Goal: Information Seeking & Learning: Learn about a topic

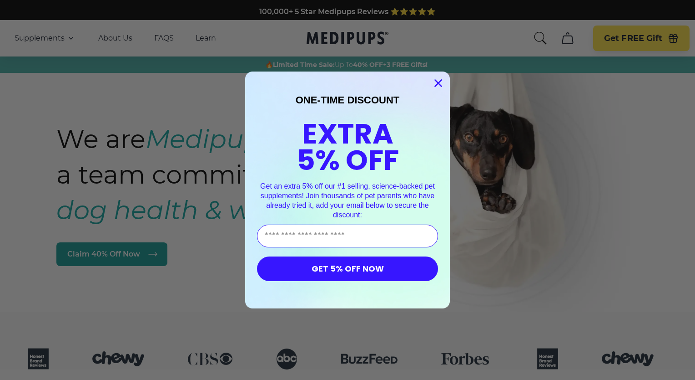
click at [431, 83] on circle "Close dialog" at bounding box center [438, 83] width 15 height 15
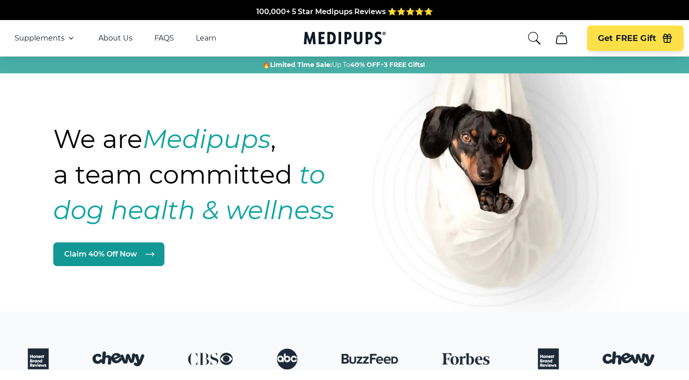
click at [535, 38] on icon "search" at bounding box center [534, 38] width 15 height 15
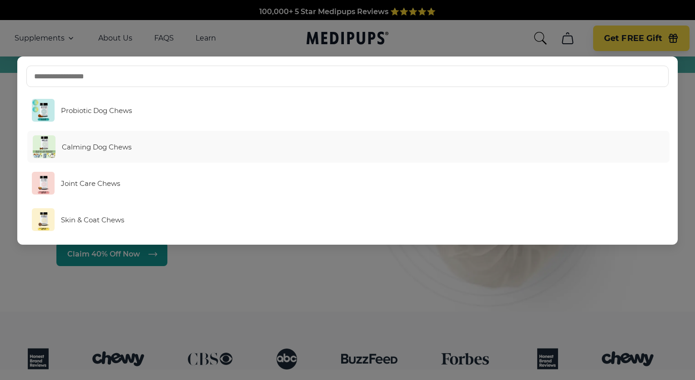
click at [126, 146] on span "Calming Dog Chews" at bounding box center [97, 146] width 70 height 9
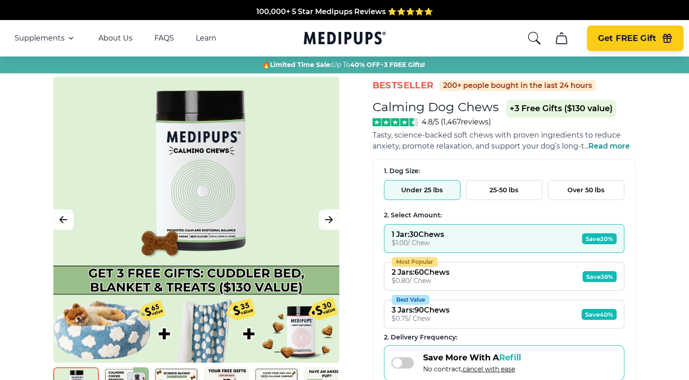
click at [657, 48] on button "Get FREE Gift" at bounding box center [635, 37] width 96 height 25
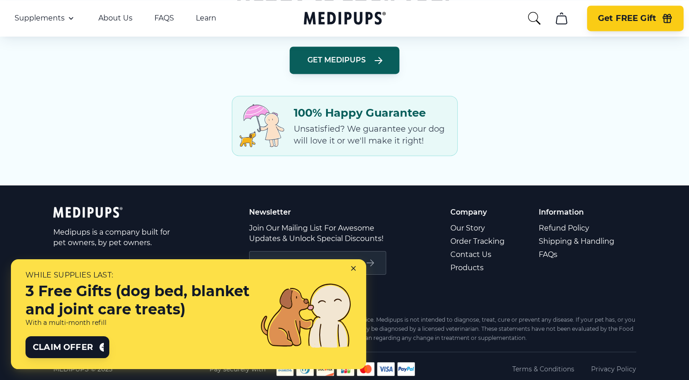
scroll to position [1328, 0]
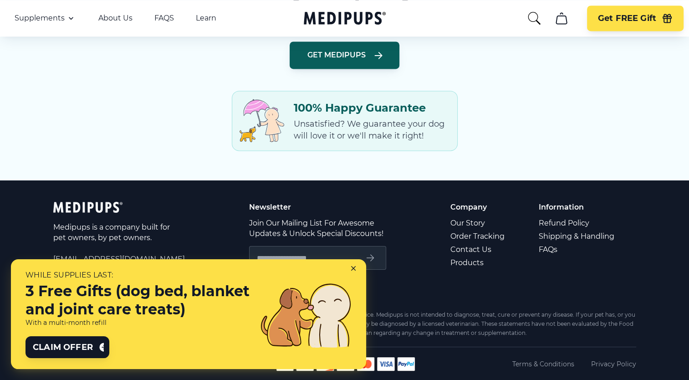
click at [352, 266] on icon at bounding box center [355, 270] width 8 height 8
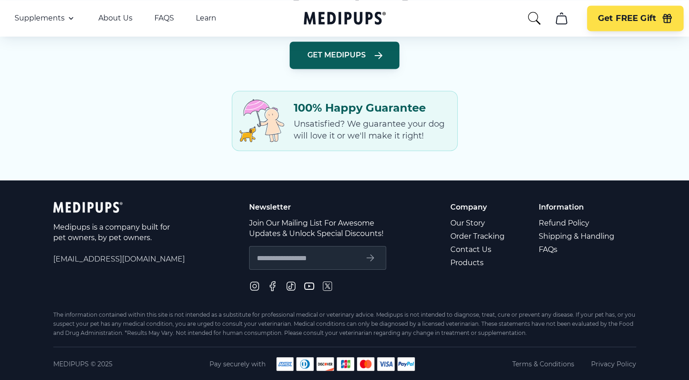
click at [107, 261] on span "[EMAIL_ADDRESS][DOMAIN_NAME]" at bounding box center [119, 259] width 132 height 10
click at [458, 249] on link "Contact Us" at bounding box center [478, 249] width 56 height 13
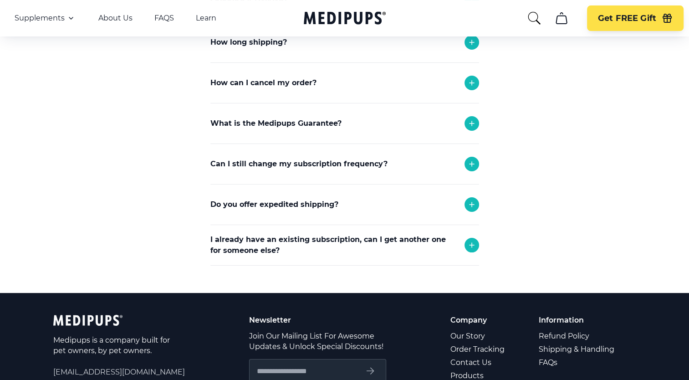
scroll to position [256, 0]
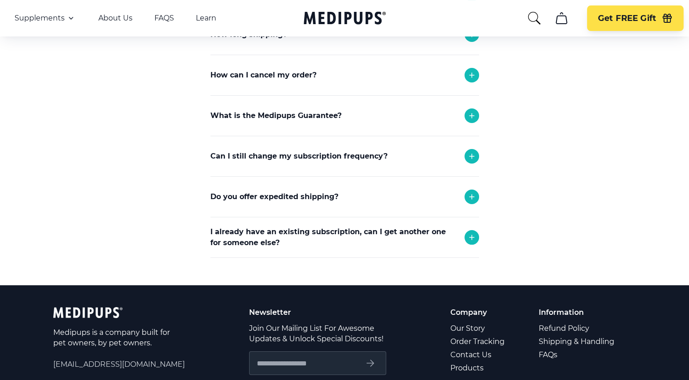
click at [470, 159] on icon at bounding box center [471, 156] width 11 height 11
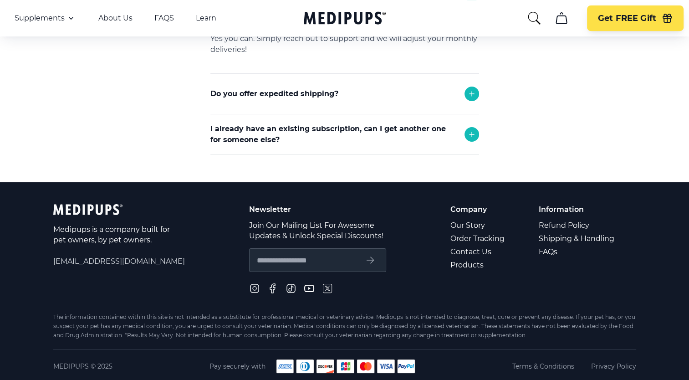
scroll to position [408, 0]
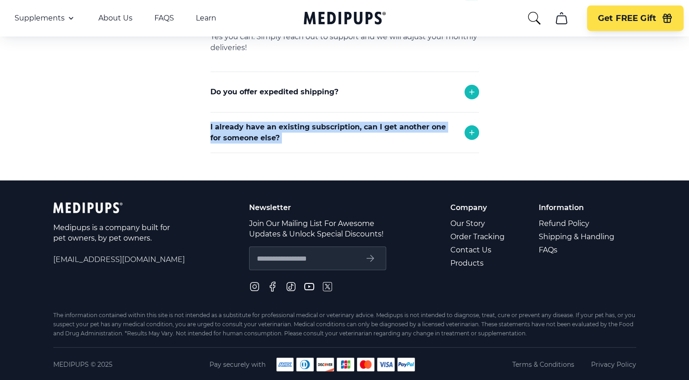
drag, startPoint x: 366, startPoint y: 92, endPoint x: 385, endPoint y: 159, distance: 69.7
drag, startPoint x: 385, startPoint y: 159, endPoint x: 504, endPoint y: 133, distance: 121.1
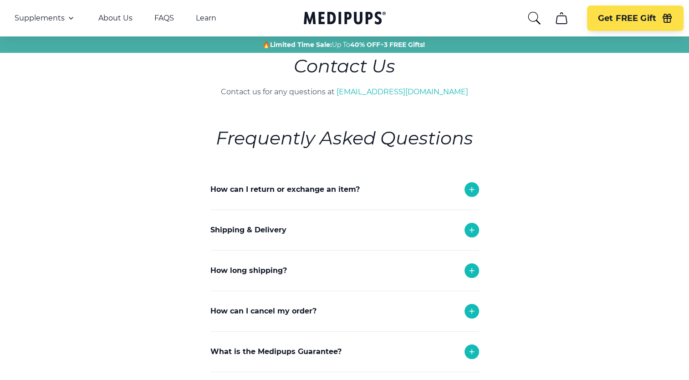
scroll to position [0, 0]
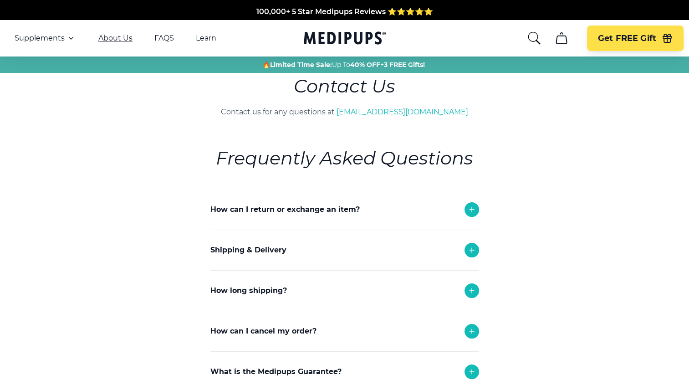
click at [126, 35] on link "About Us" at bounding box center [115, 38] width 34 height 9
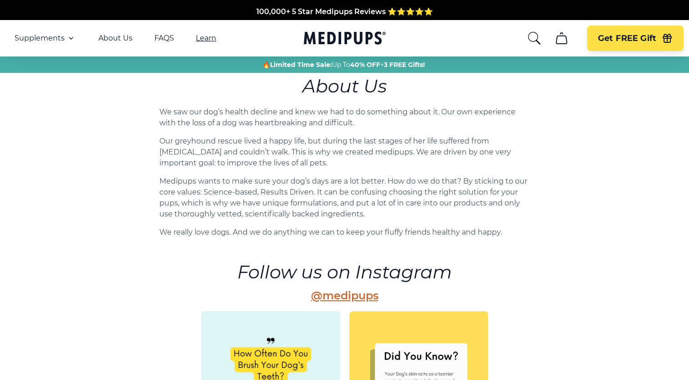
click at [204, 40] on link "Learn" at bounding box center [206, 38] width 20 height 9
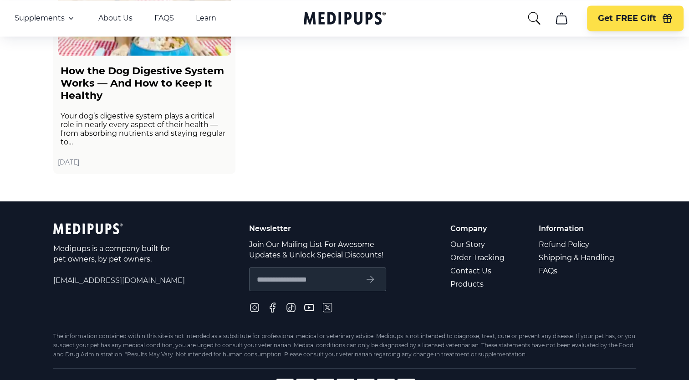
scroll to position [1578, 0]
